Goal: Task Accomplishment & Management: Use online tool/utility

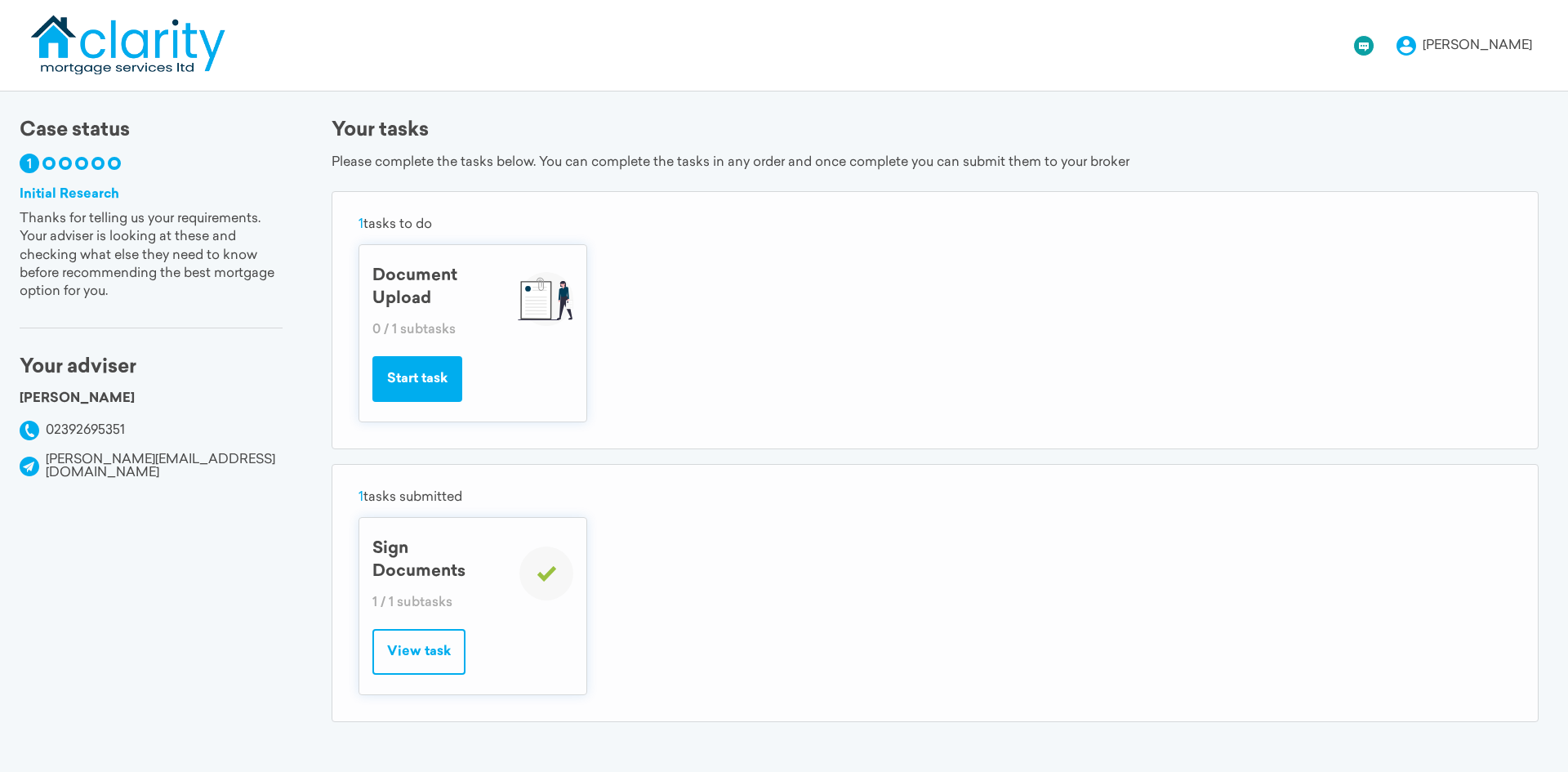
click at [439, 388] on button "Start task" at bounding box center [418, 379] width 90 height 46
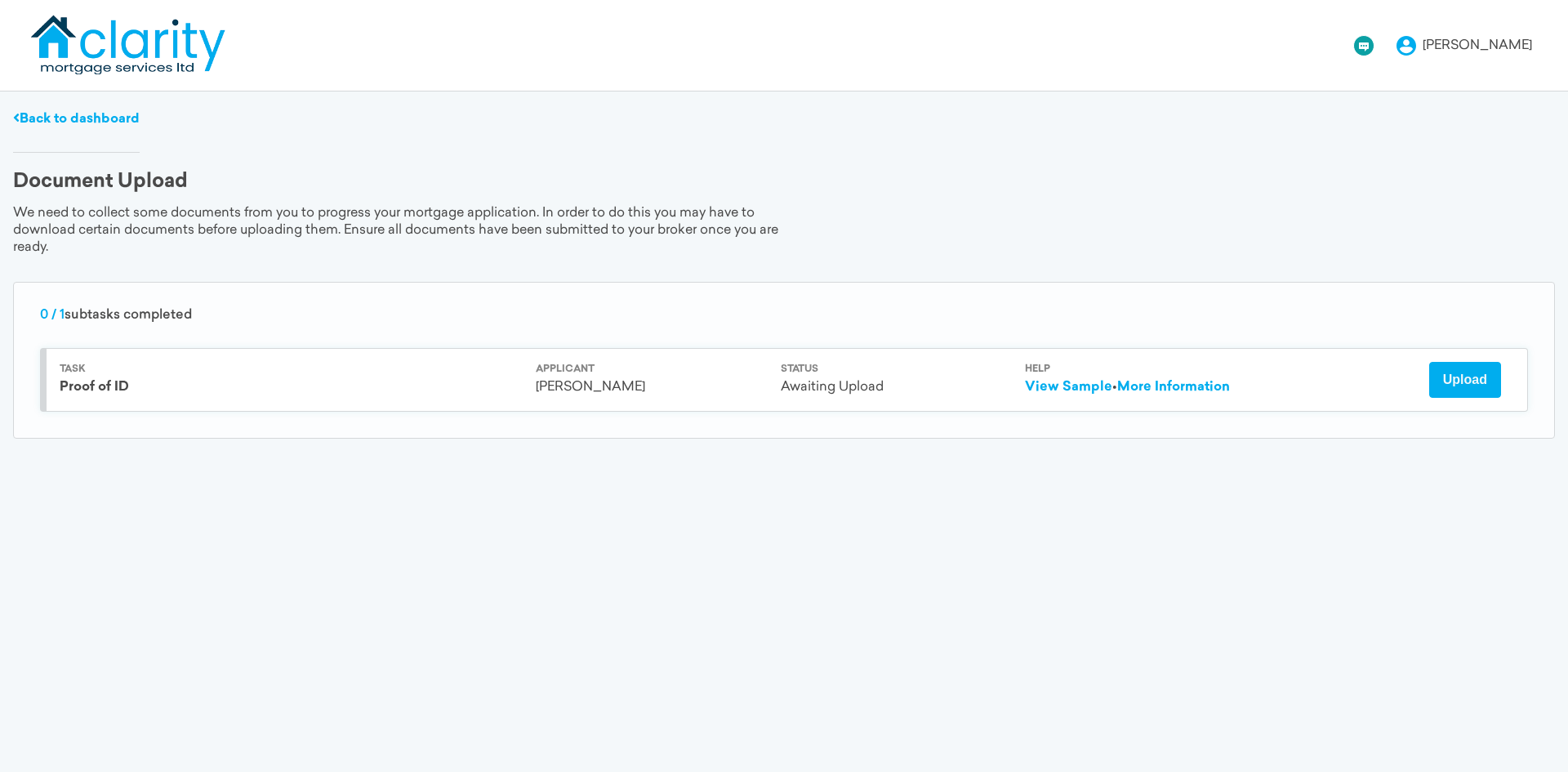
click at [1462, 386] on button "Upload" at bounding box center [1466, 380] width 72 height 36
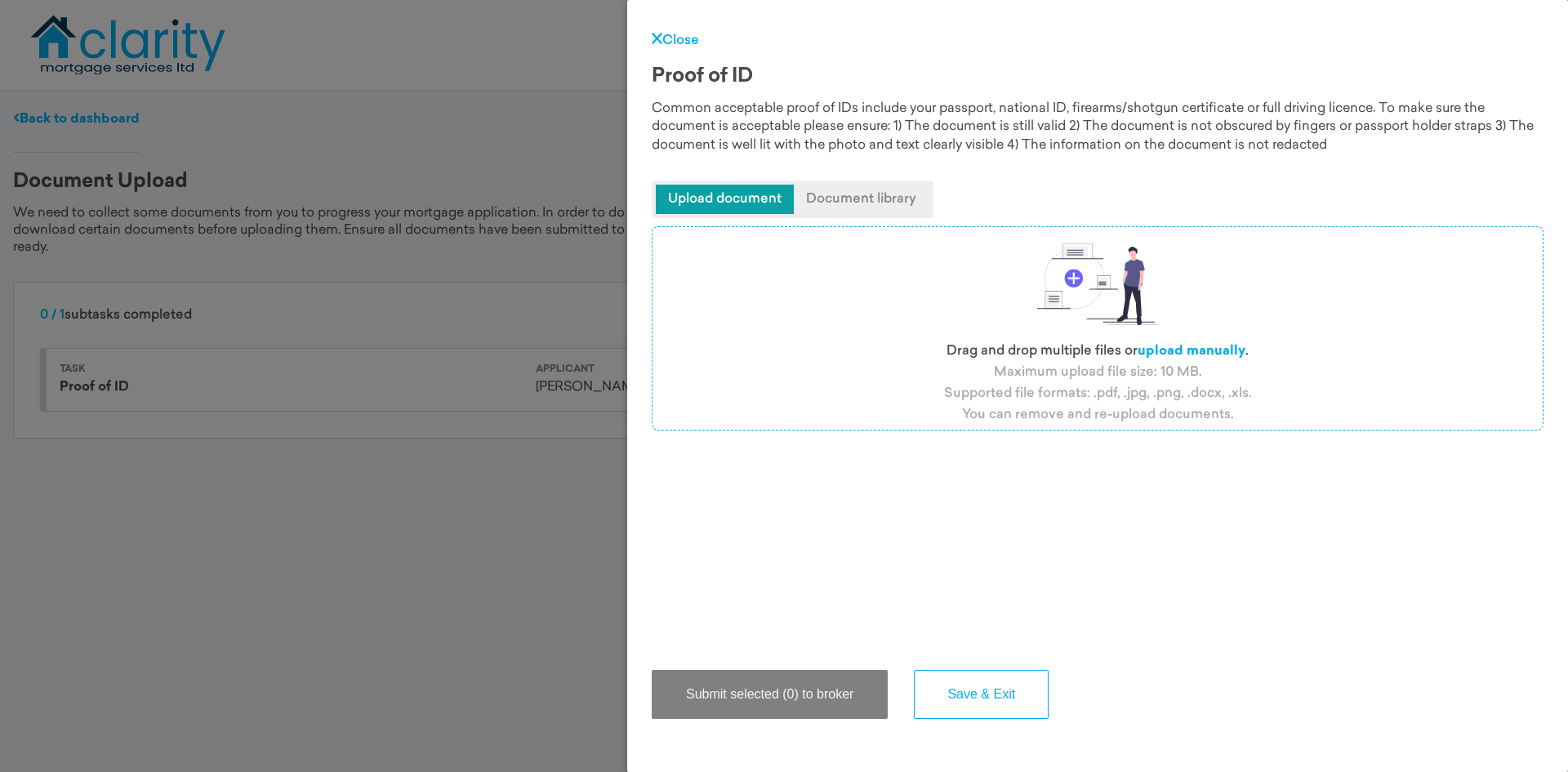
click at [502, 656] on div "Close Proof of ID Common acceptable proof of IDs include your passport, nationa…" at bounding box center [784, 386] width 1568 height 772
click at [685, 40] on link "Close" at bounding box center [676, 41] width 47 height 13
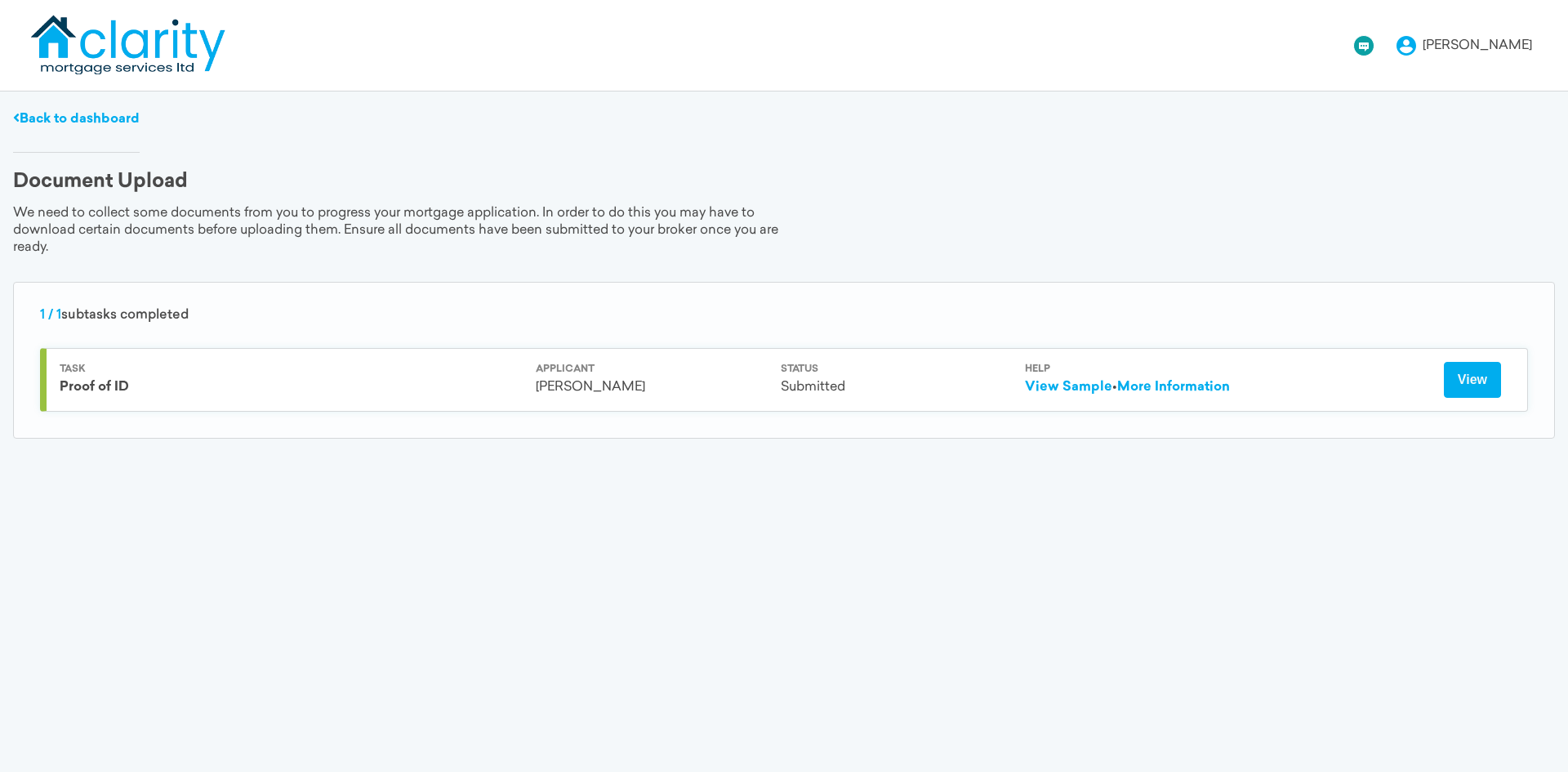
click at [1456, 387] on button "View" at bounding box center [1473, 380] width 57 height 36
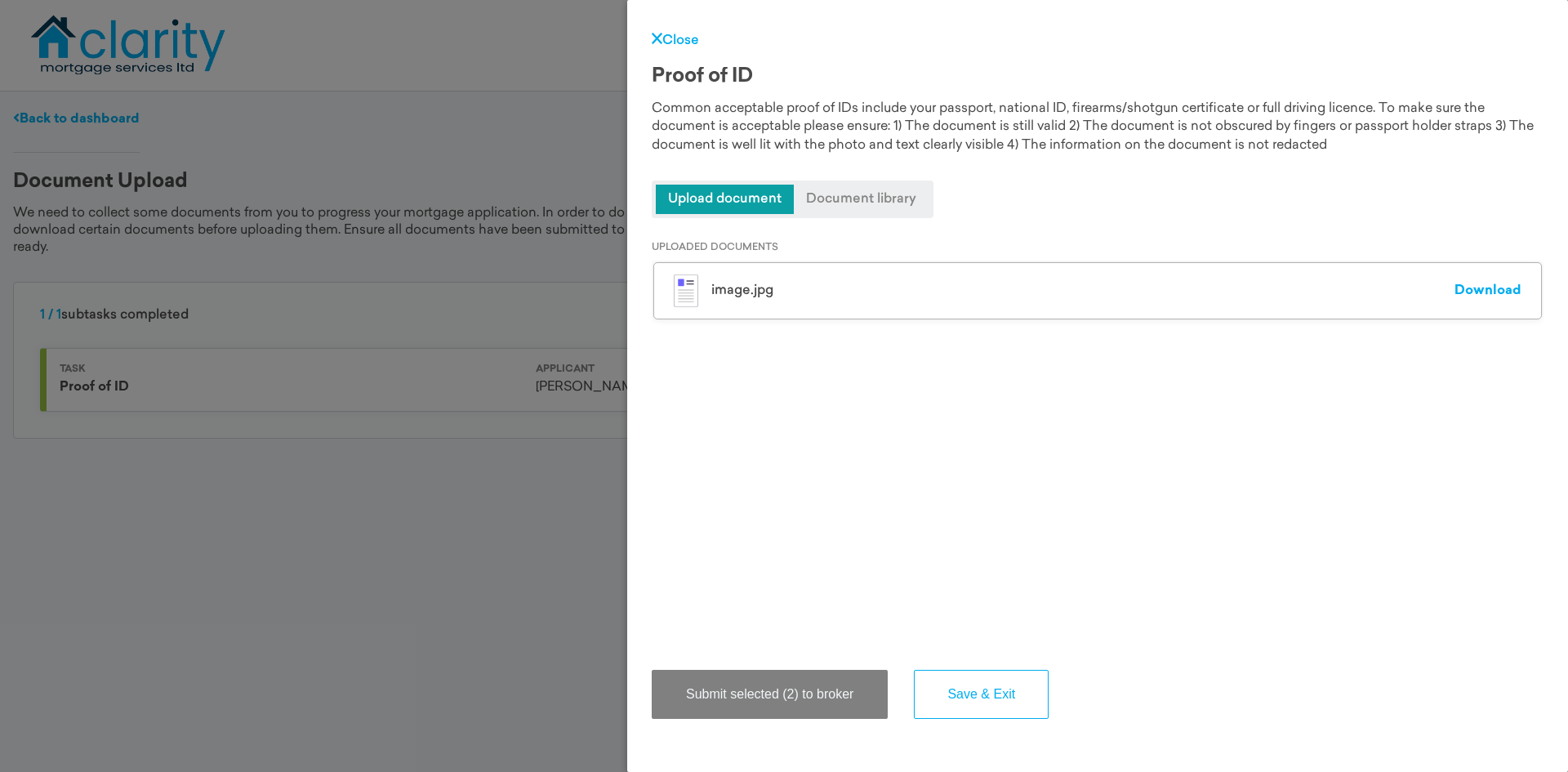
click at [1456, 276] on div "image.jpg Download" at bounding box center [1097, 291] width 888 height 57
click at [1470, 289] on link "Download" at bounding box center [1489, 291] width 67 height 13
click at [687, 36] on link "Close" at bounding box center [676, 41] width 47 height 13
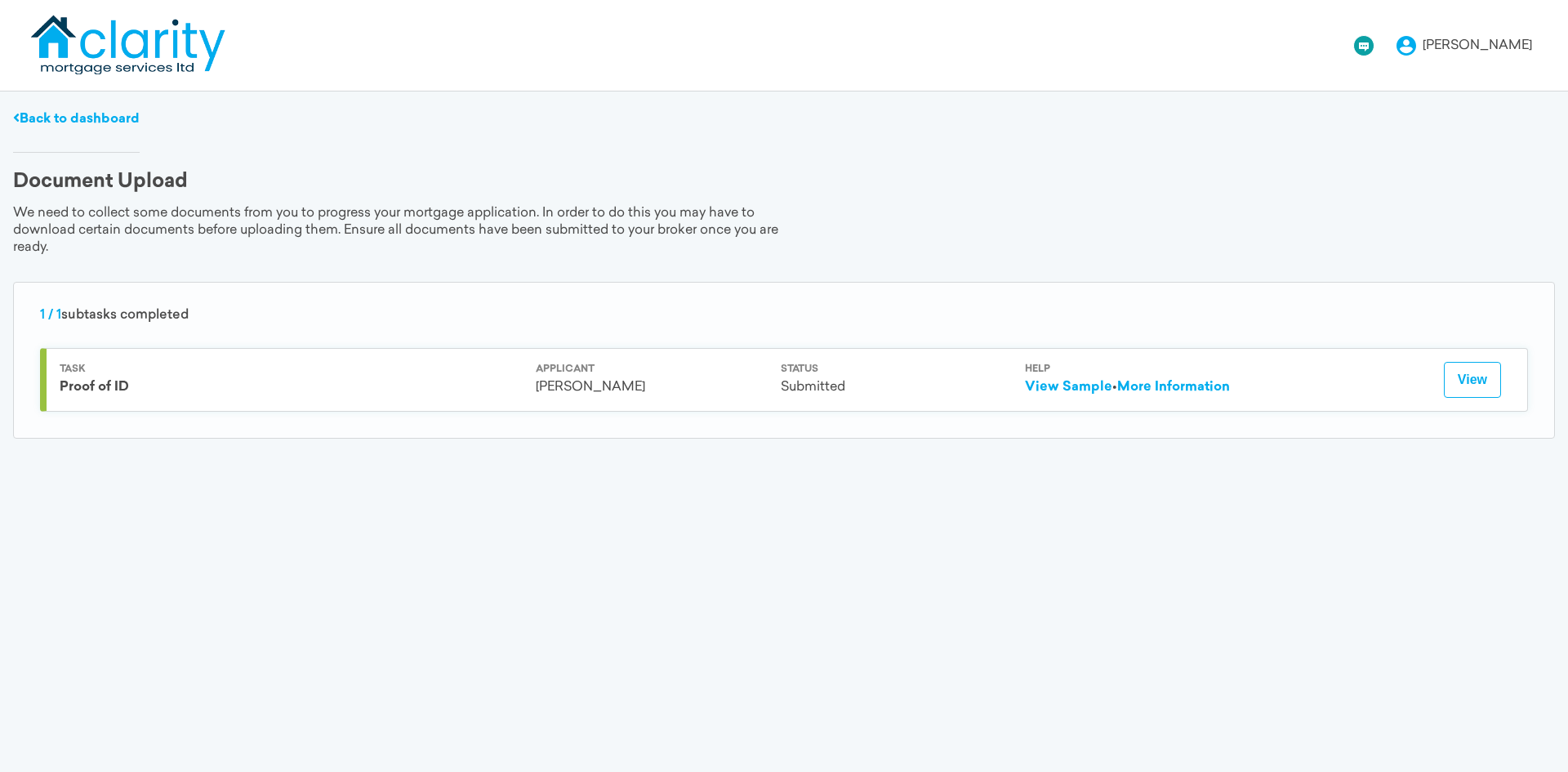
click at [30, 116] on link "Back to dashboard" at bounding box center [76, 120] width 127 height 13
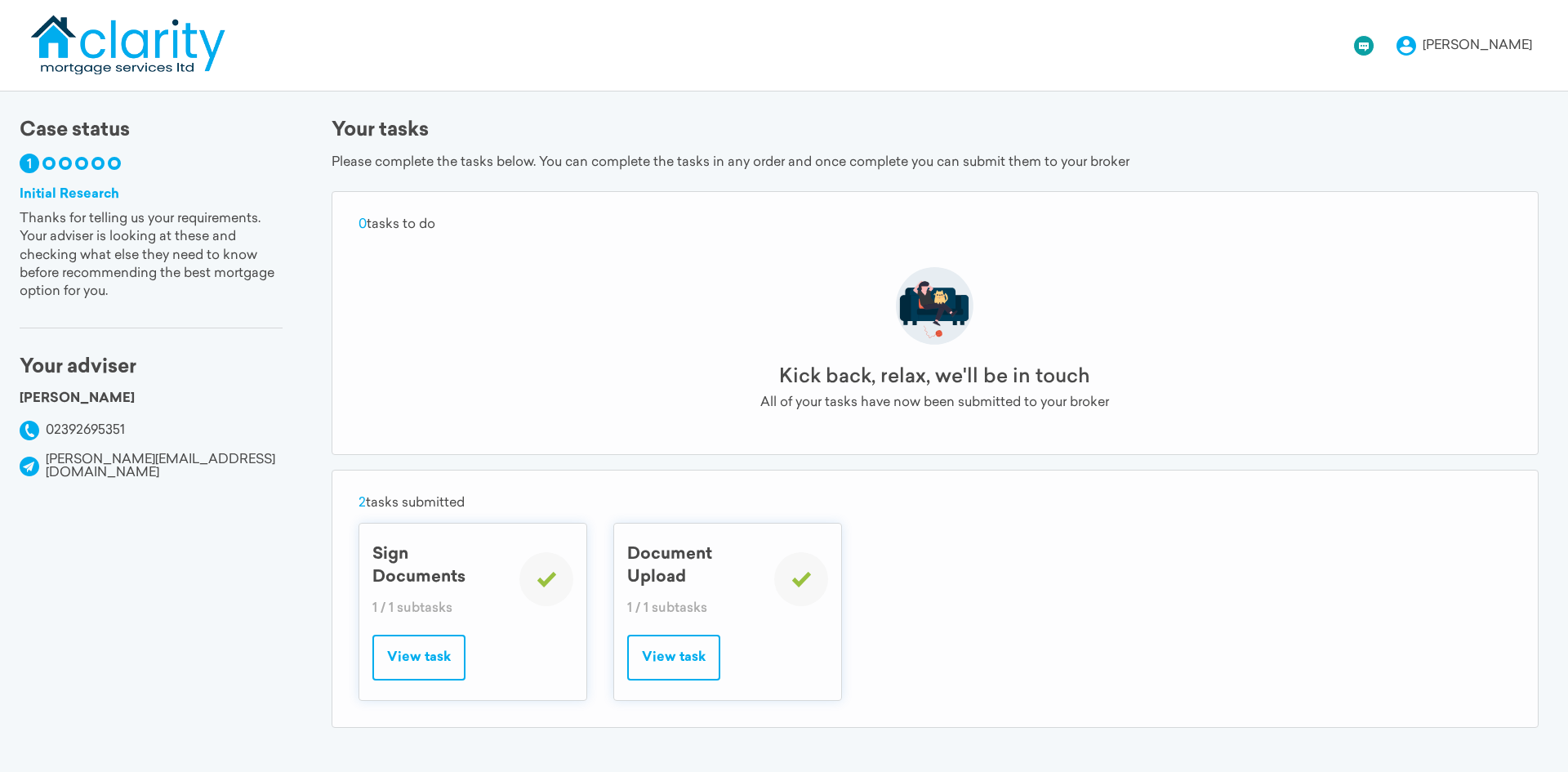
click at [428, 660] on button "View task" at bounding box center [419, 657] width 93 height 46
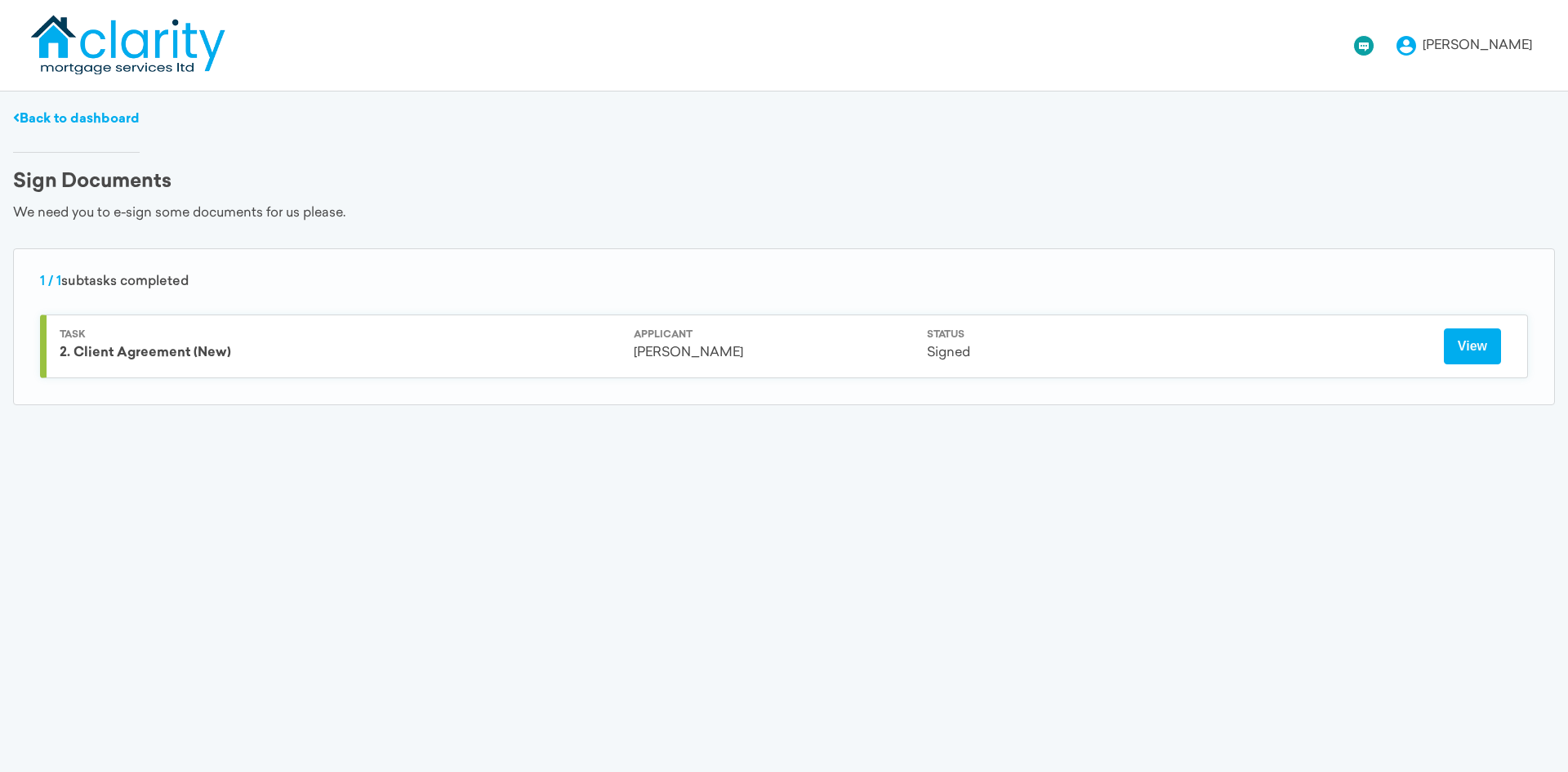
click at [1454, 344] on button "View" at bounding box center [1473, 346] width 57 height 36
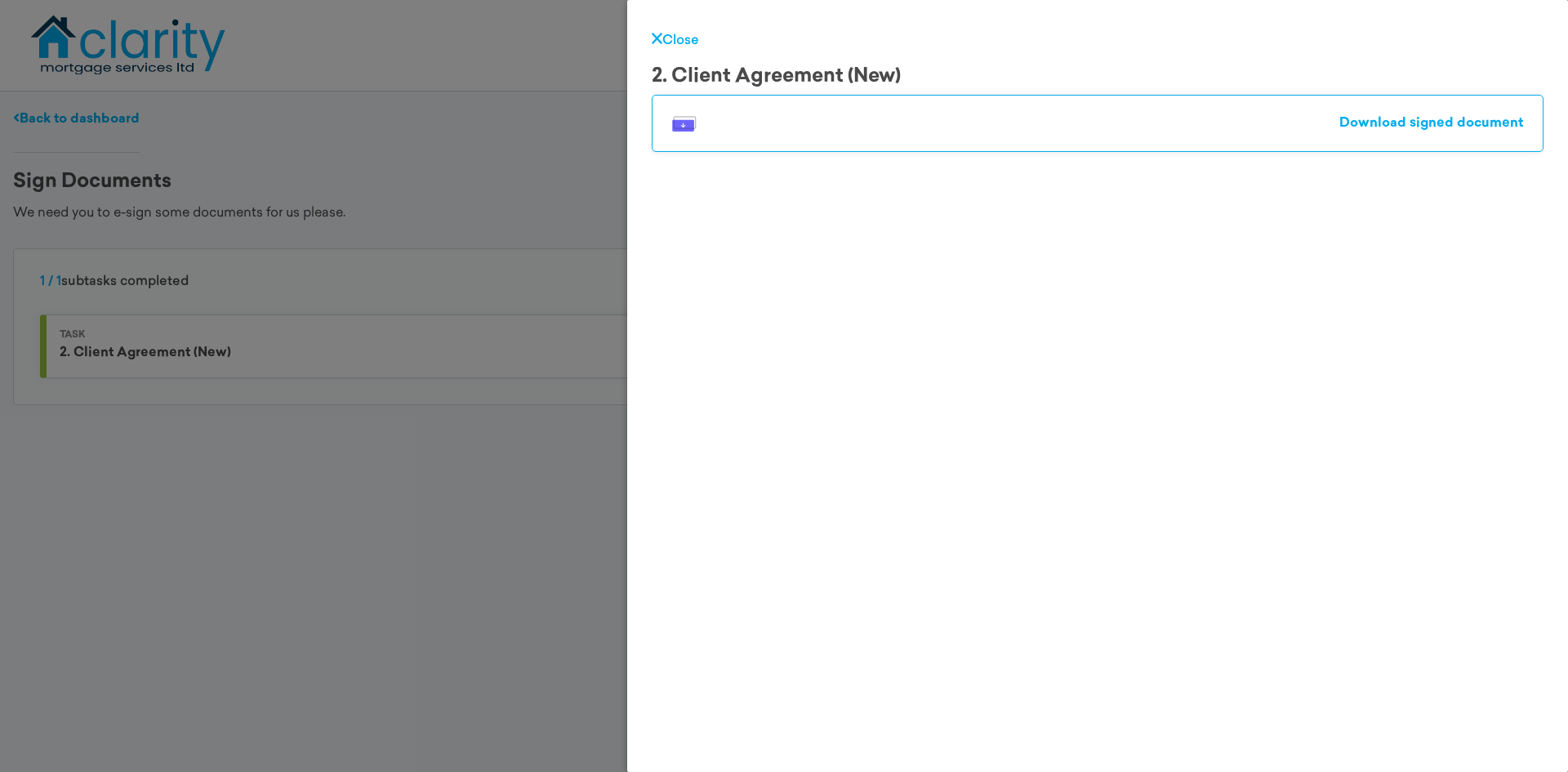
click at [1453, 129] on div "Download signed document" at bounding box center [1097, 124] width 892 height 57
click at [1454, 121] on link "Download signed document" at bounding box center [1431, 124] width 183 height 13
click at [681, 124] on img at bounding box center [685, 124] width 25 height 16
click at [1466, 123] on link "Download signed document" at bounding box center [1431, 124] width 183 height 13
click at [534, 156] on div "Close 2. Client Agreement (New) Download signed document" at bounding box center [784, 386] width 1568 height 772
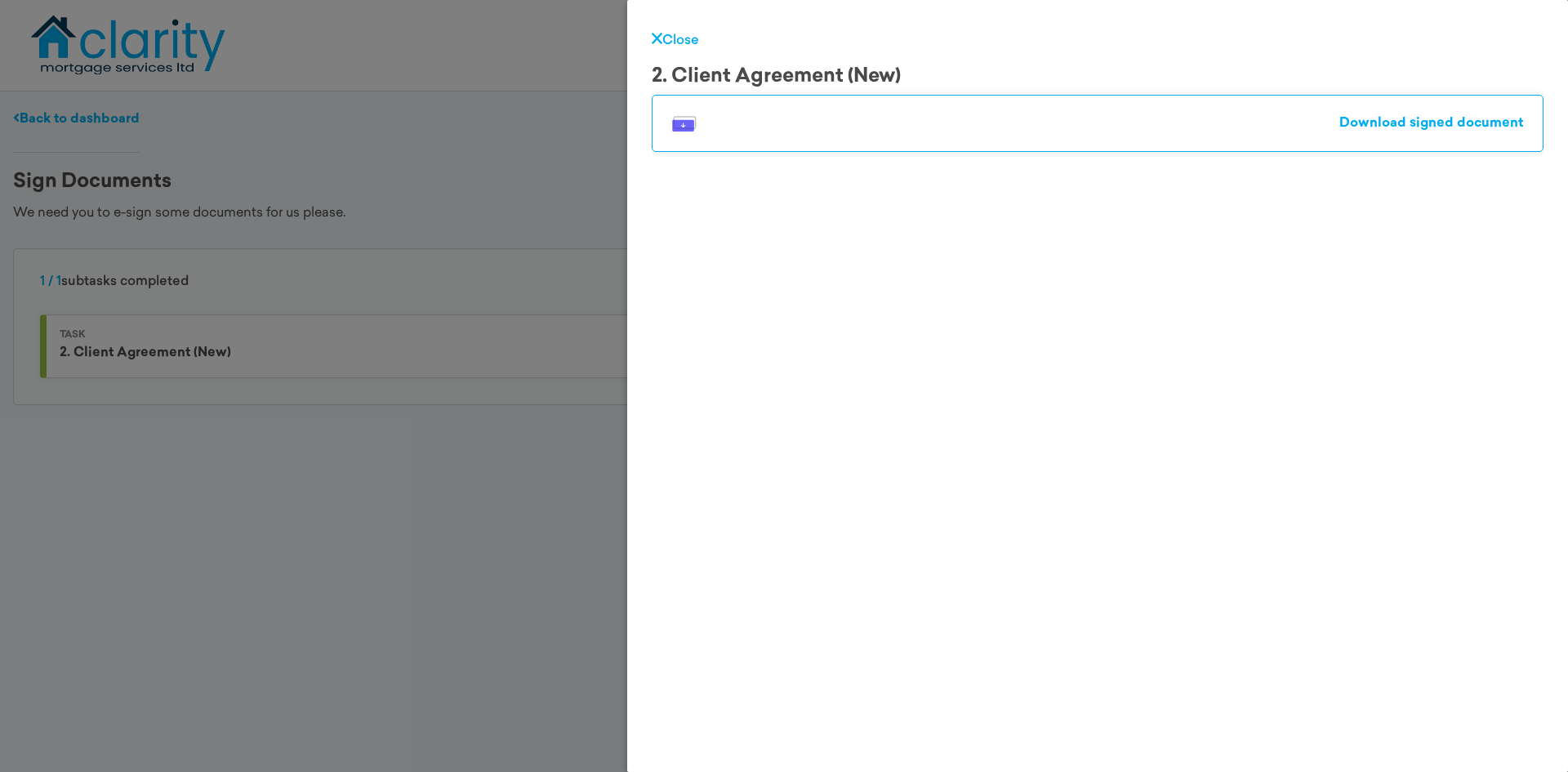
click at [676, 29] on div "Close 2. Client Agreement (New) Download signed document" at bounding box center [1097, 386] width 941 height 772
click at [673, 37] on link "Close" at bounding box center [676, 41] width 47 height 13
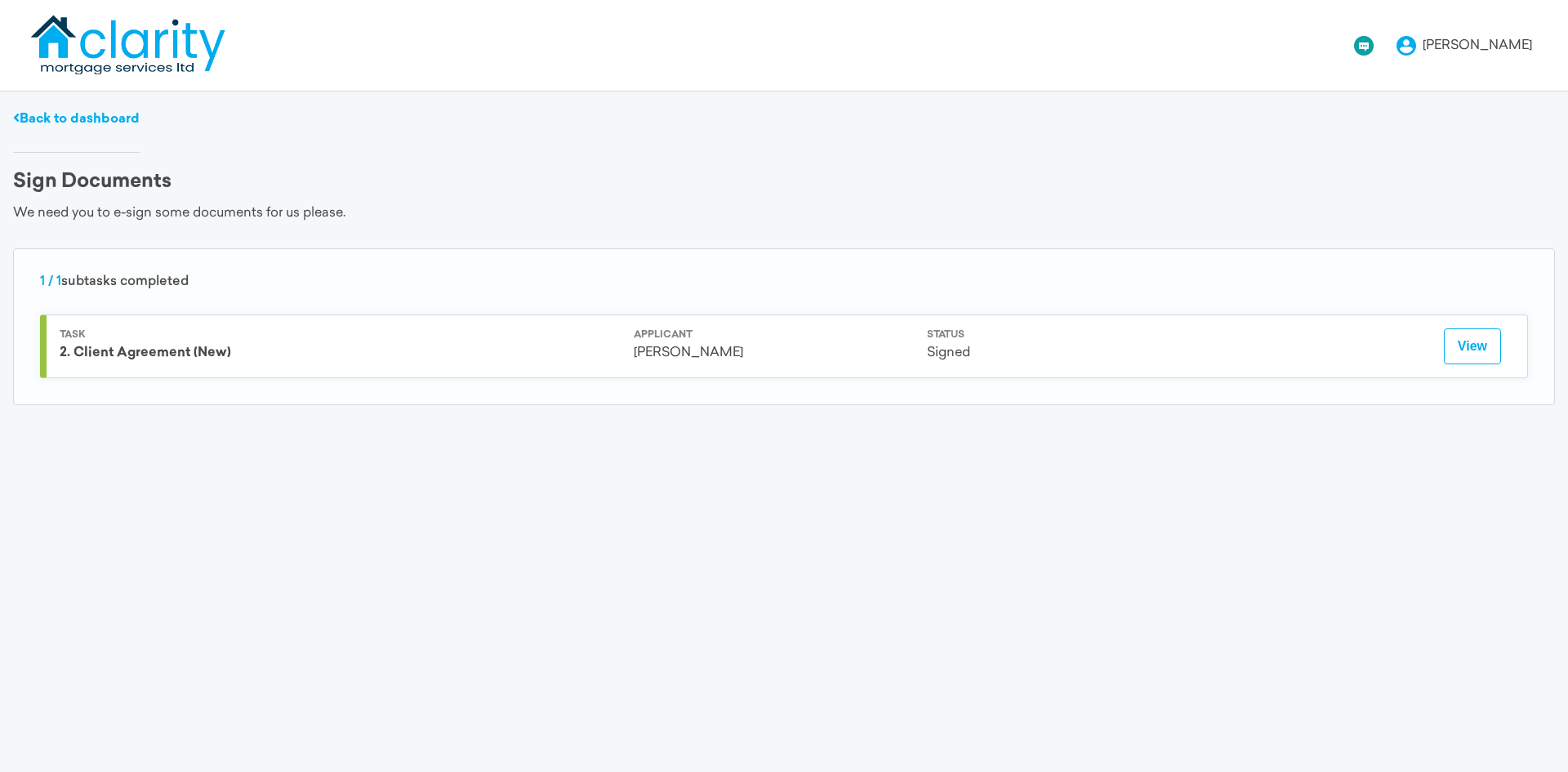
click at [38, 115] on link "Back to dashboard" at bounding box center [76, 120] width 127 height 13
